Goal: Task Accomplishment & Management: Complete application form

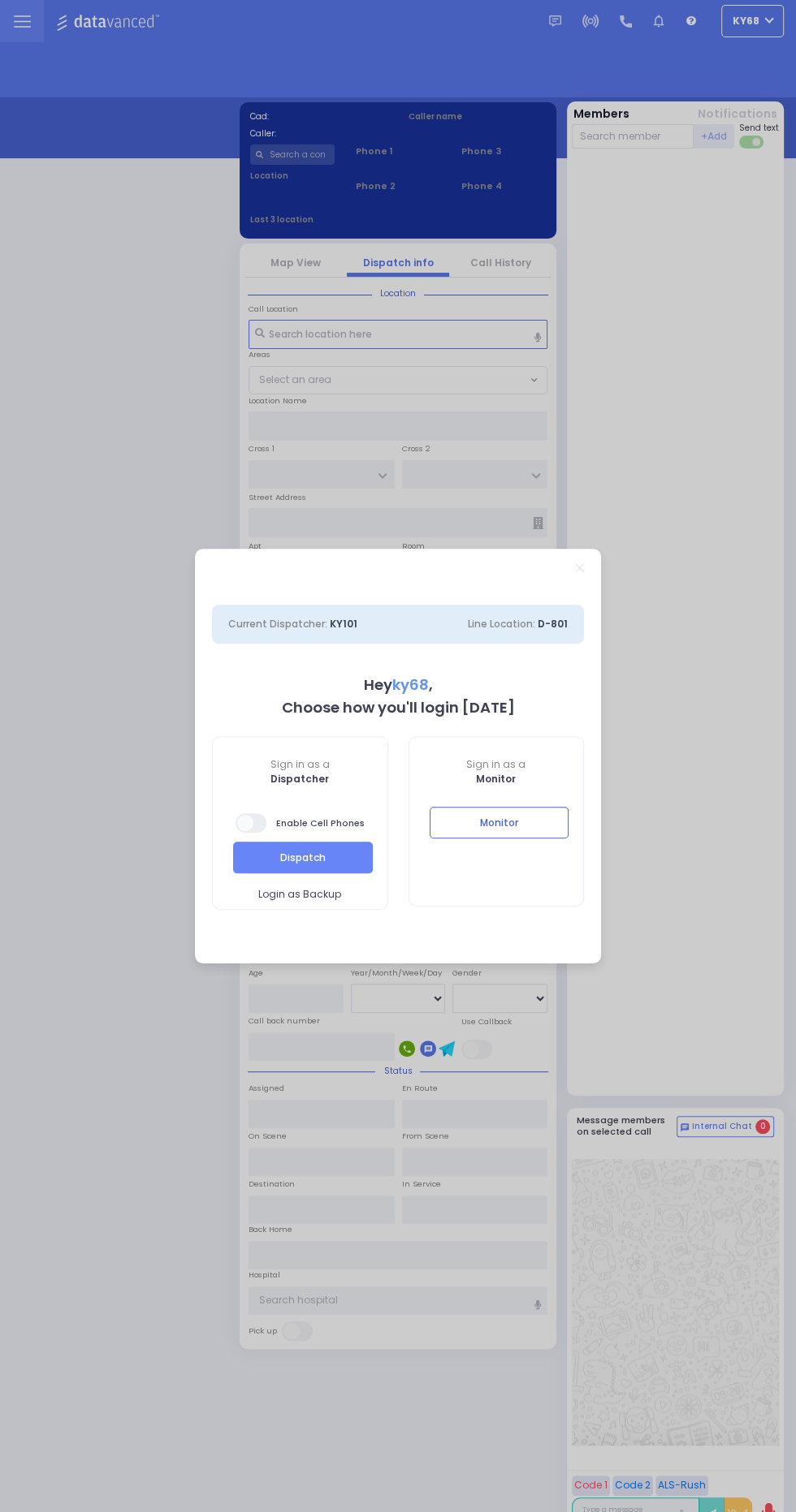
select select "12"
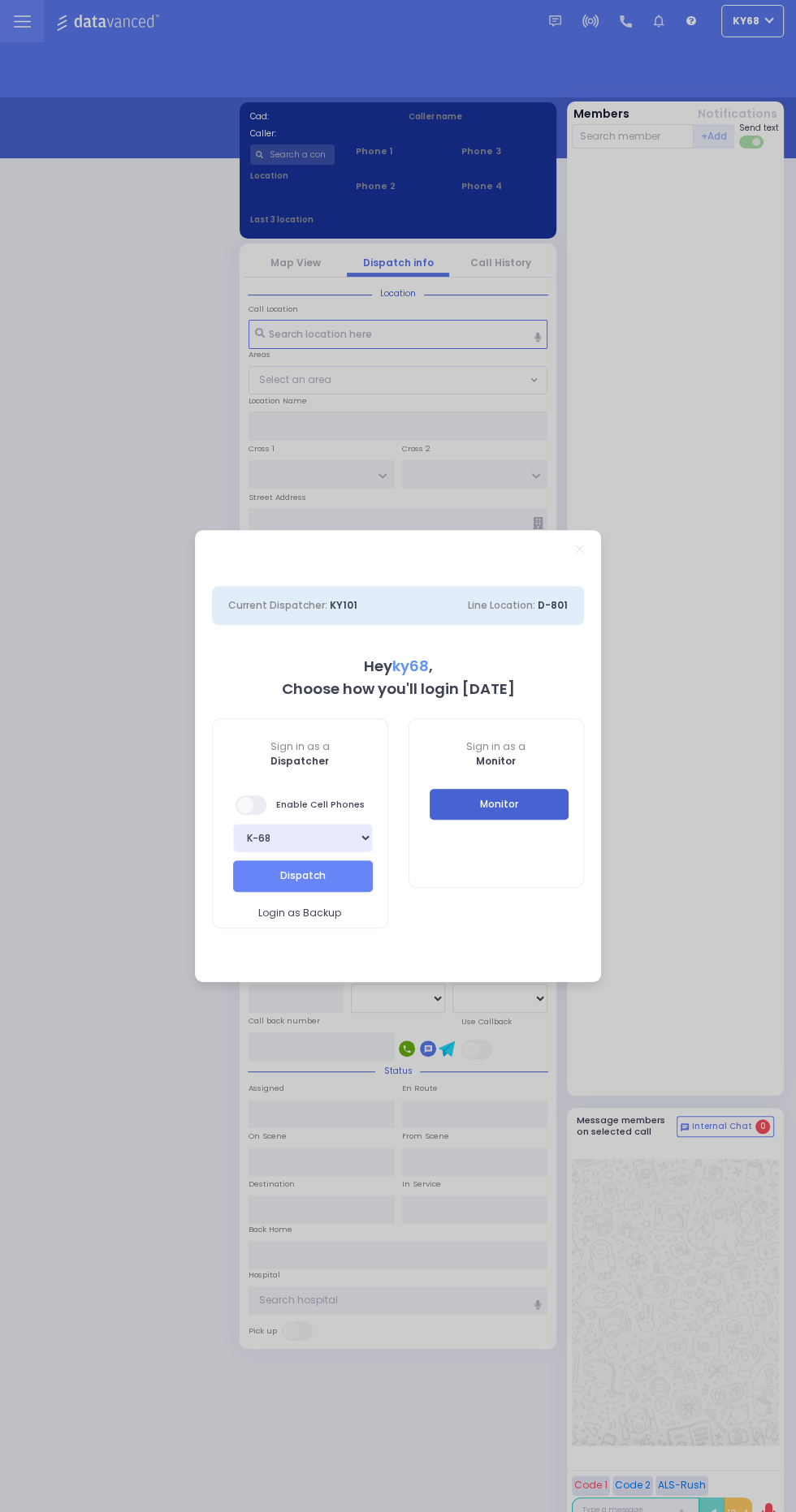
click at [562, 803] on button "Monitor" at bounding box center [499, 804] width 140 height 31
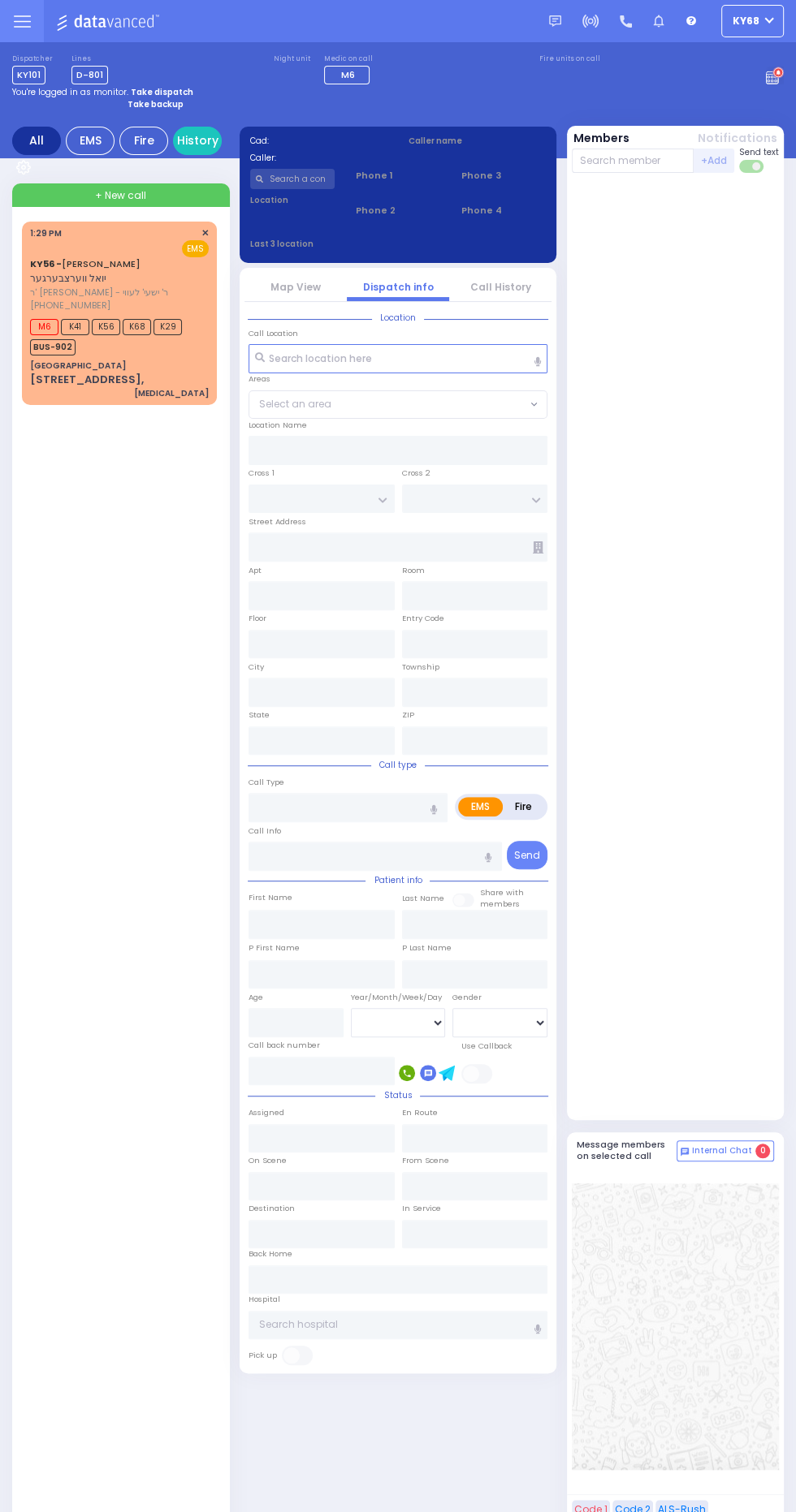
click at [34, 392] on div "KY56 - [PERSON_NAME] יואל ווערצבערגער ר' [PERSON_NAME] - ר' ישעי' לעווי [PHONE_…" at bounding box center [120, 313] width 195 height 183
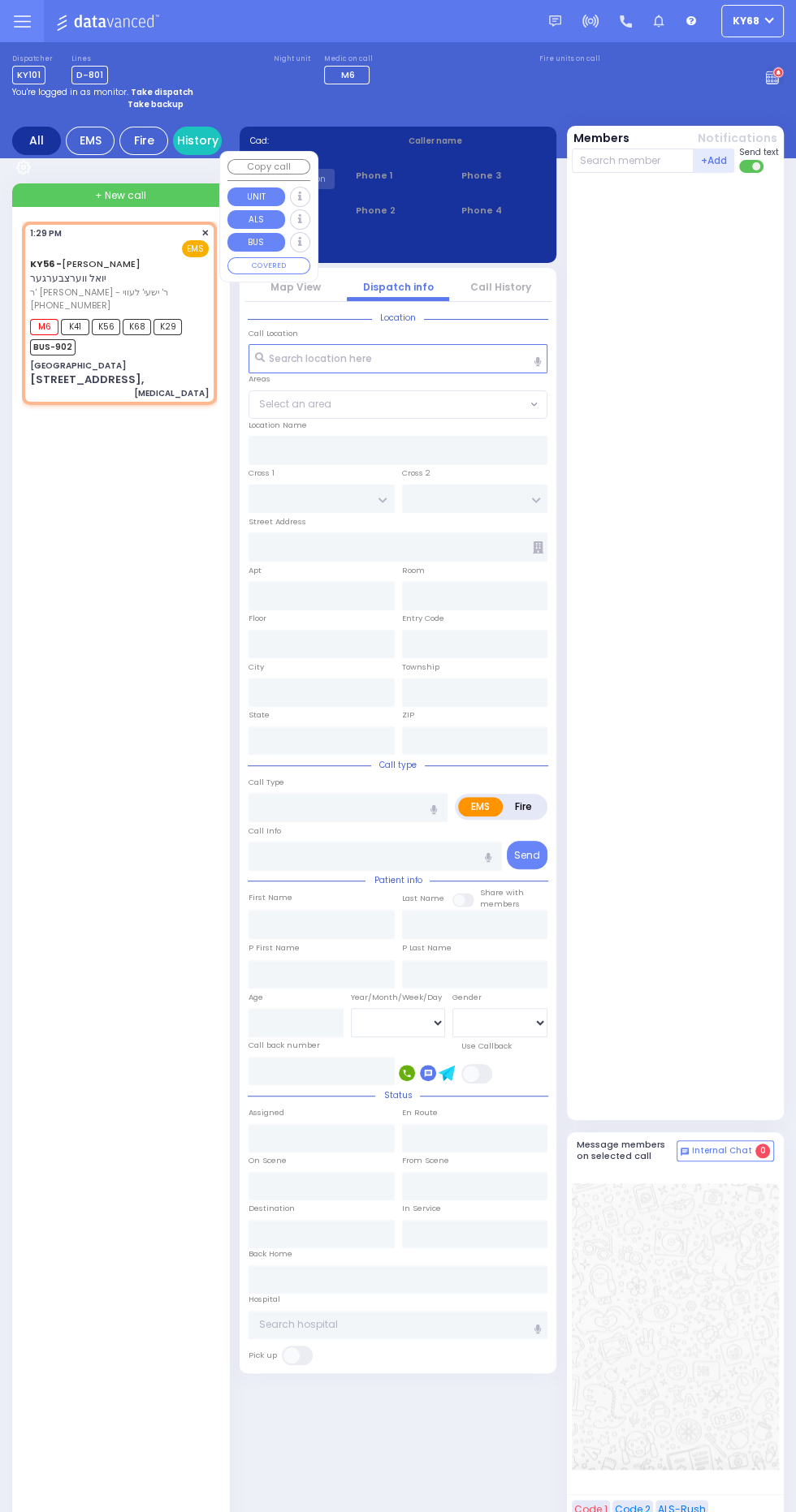
select select
type input "[MEDICAL_DATA]"
radio input "true"
type input "[PERSON_NAME]"
type input "WERTZBERGER"
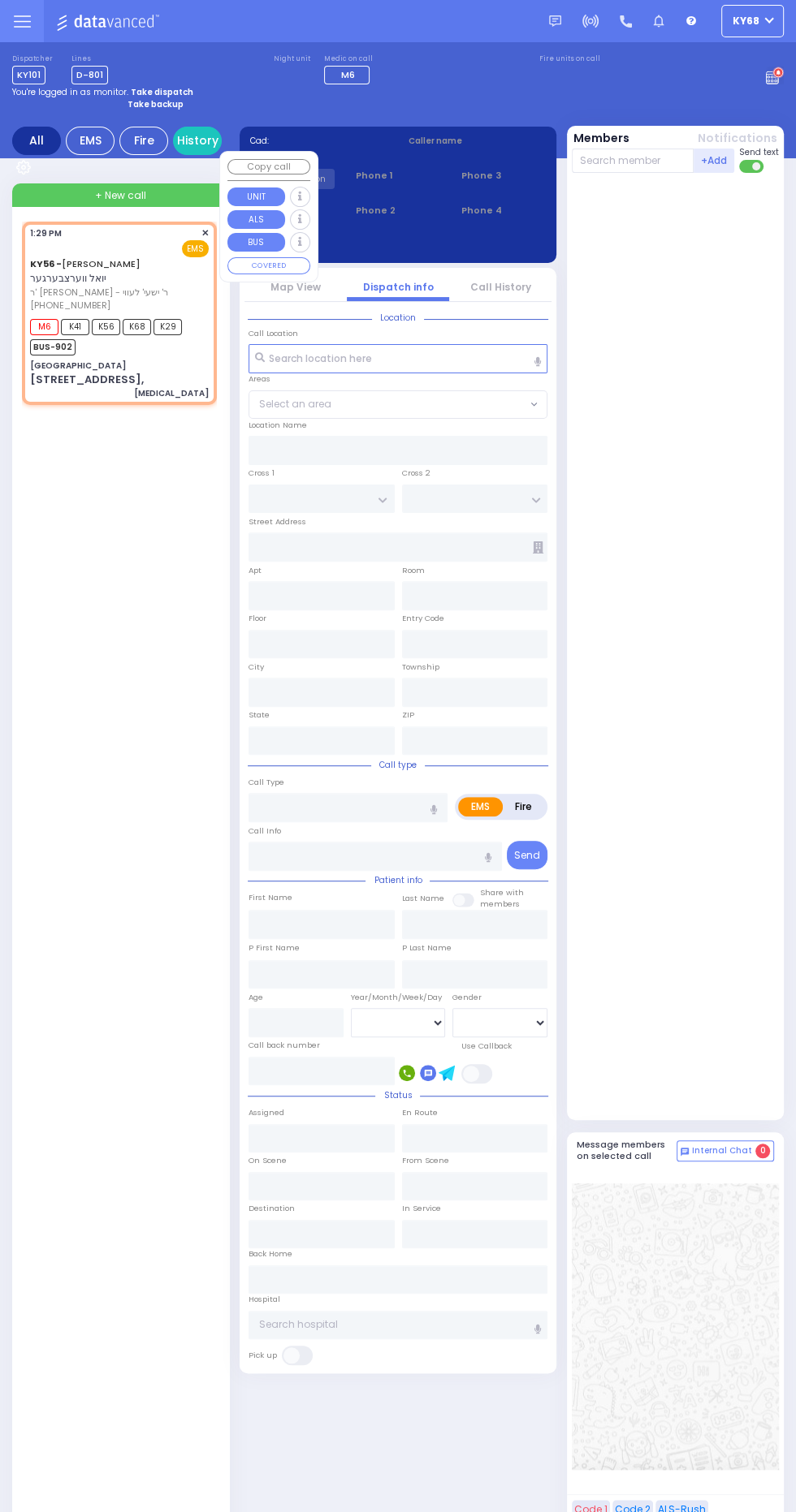
select select
type input "13:29"
type input "13:31"
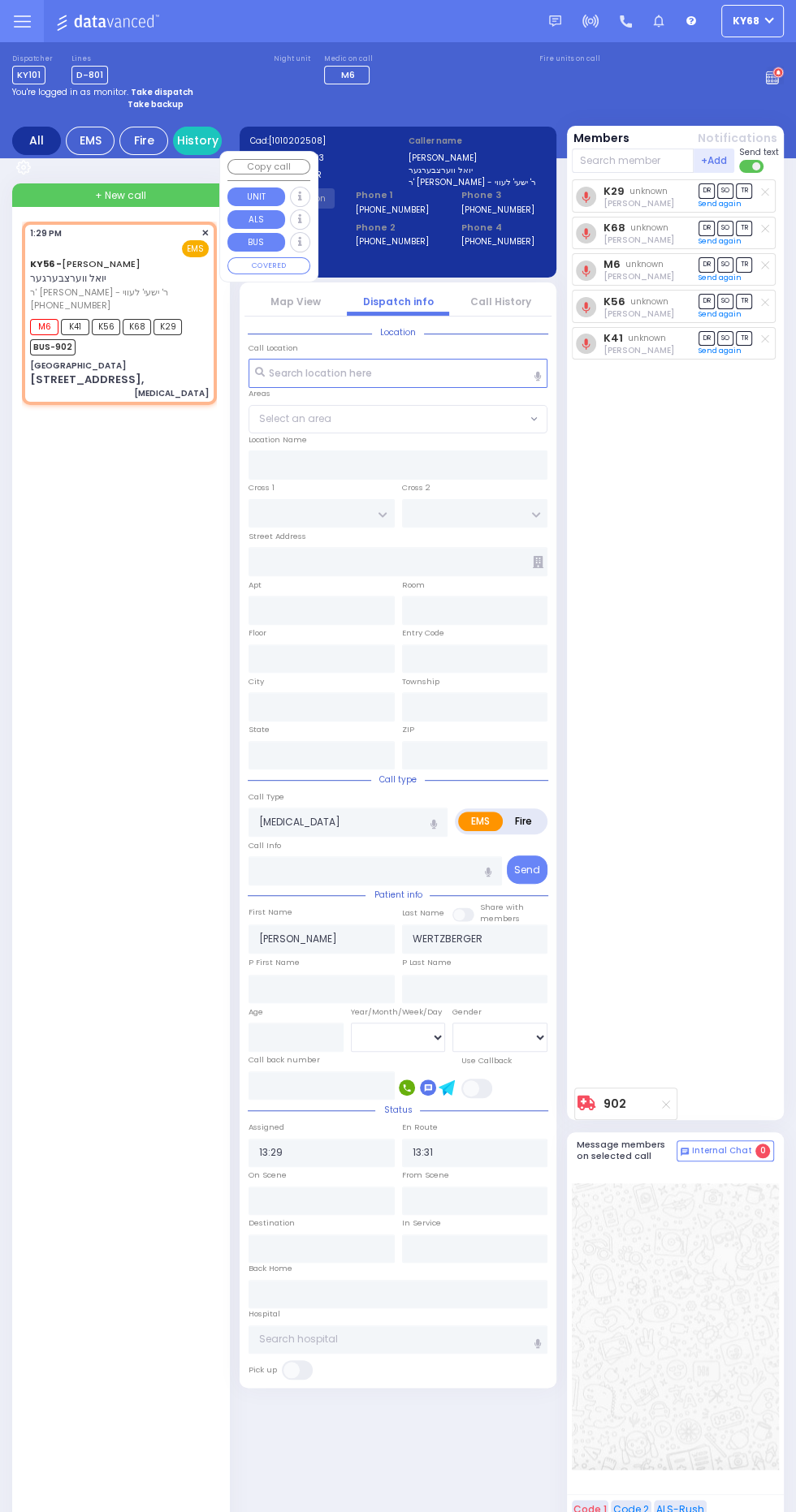
type input "[GEOGRAPHIC_DATA]"
type input "GORLITZ COURT"
type input "MEZABISH PL"
type input "[STREET_ADDRESS],"
type input "Monroe"
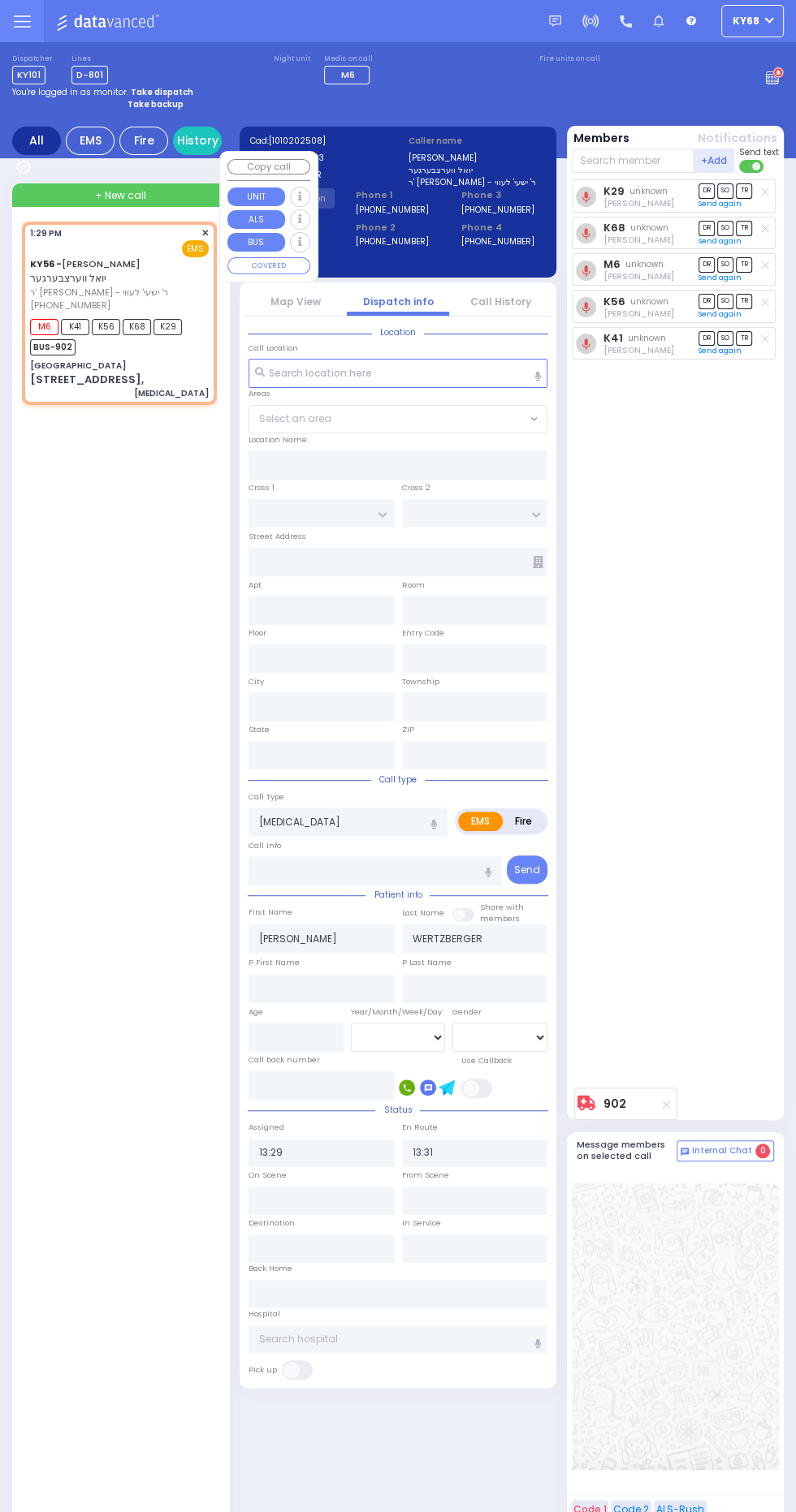
type input "[US_STATE]"
type input "10950"
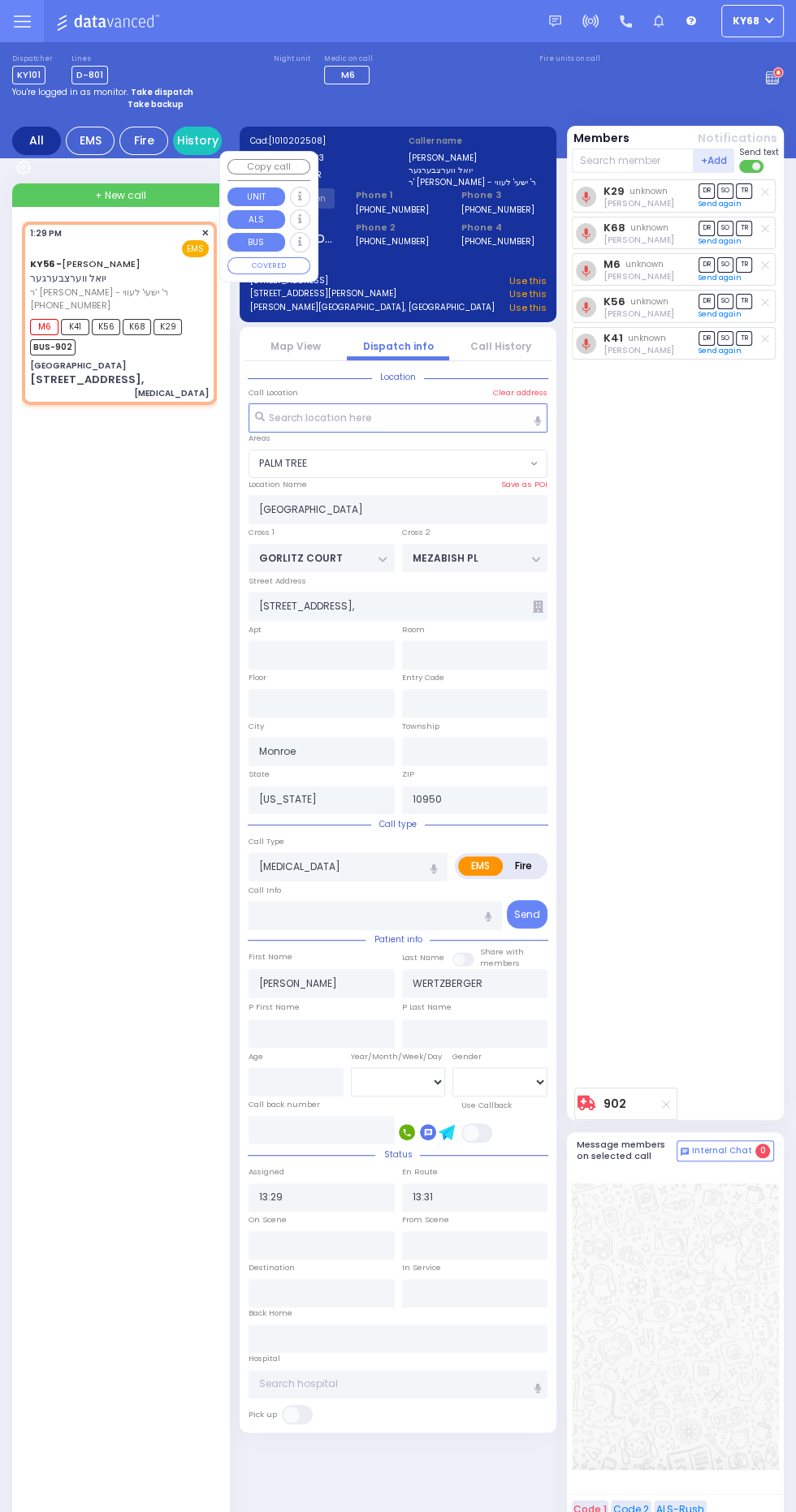
select select "PALM TREE"
click at [727, 572] on div "K29 unknown [PERSON_NAME] DR SO TR K68 DR" at bounding box center [677, 630] width 211 height 901
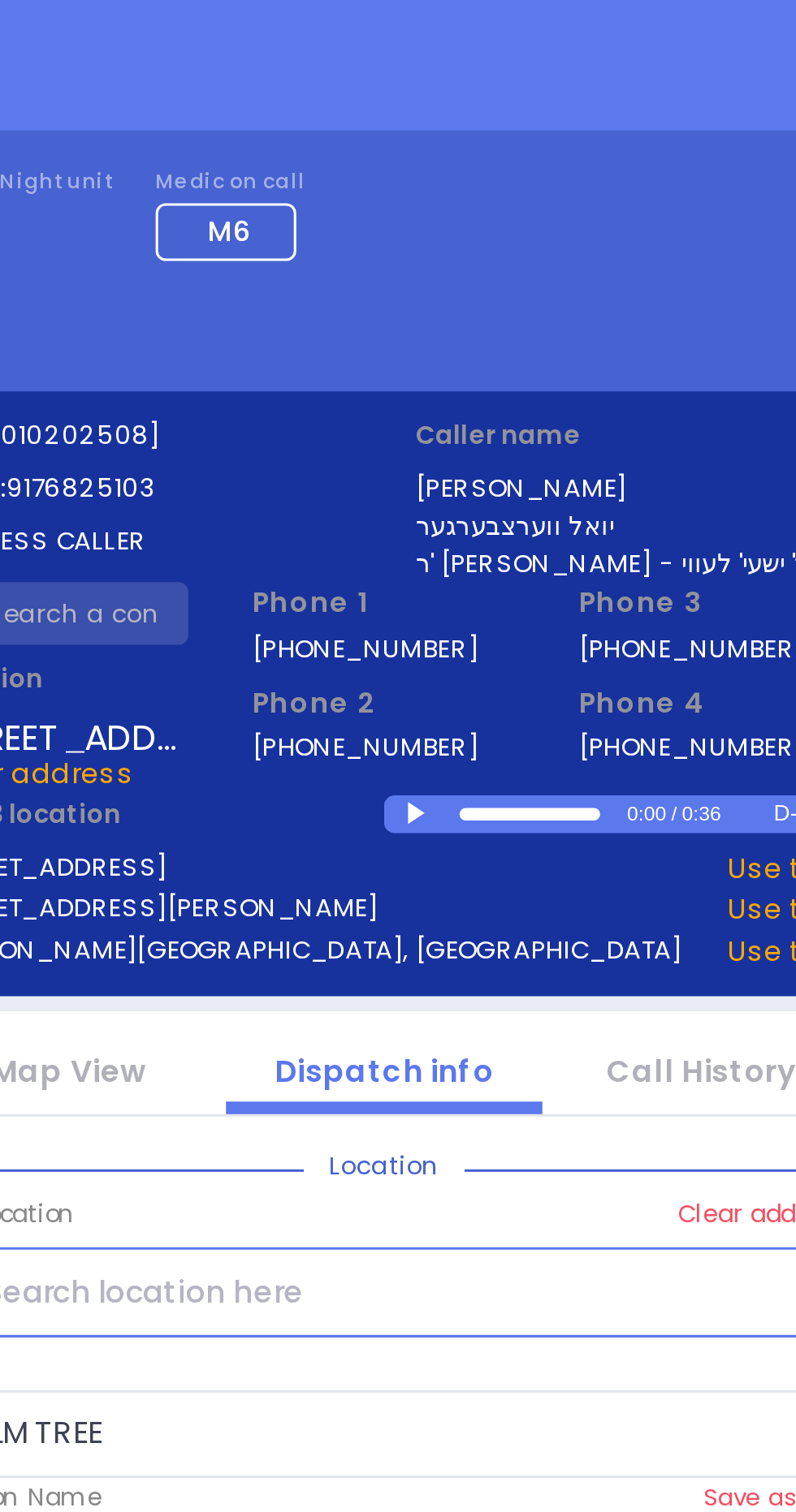
click at [408, 264] on div at bounding box center [410, 263] width 9 height 8
